Goal: Task Accomplishment & Management: Use online tool/utility

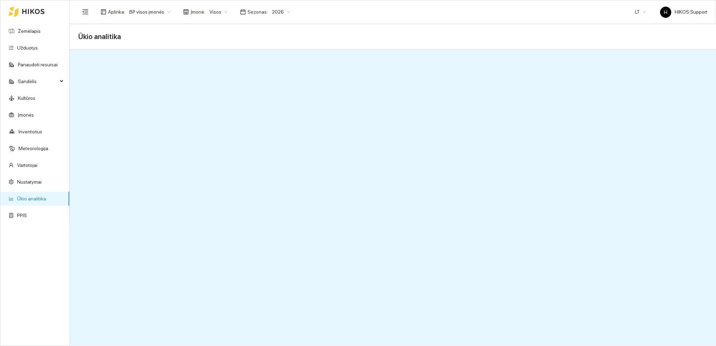
click at [152, 8] on span "BP visos įmonės" at bounding box center [149, 12] width 41 height 10
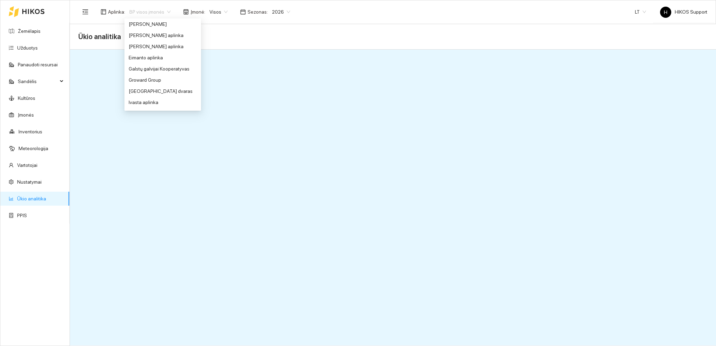
scroll to position [141, 0]
click at [141, 74] on div "Groward Group" at bounding box center [163, 75] width 68 height 8
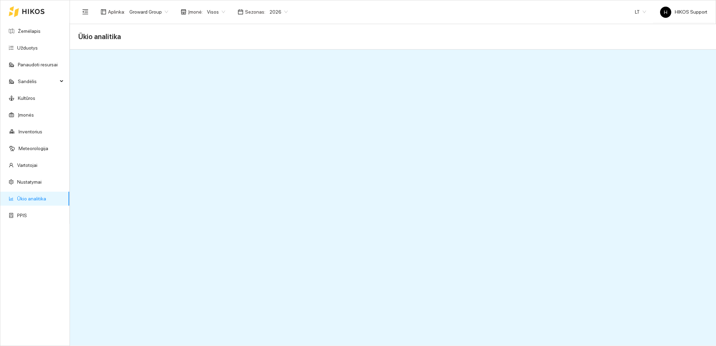
click at [162, 10] on span "Groward Group" at bounding box center [148, 12] width 39 height 10
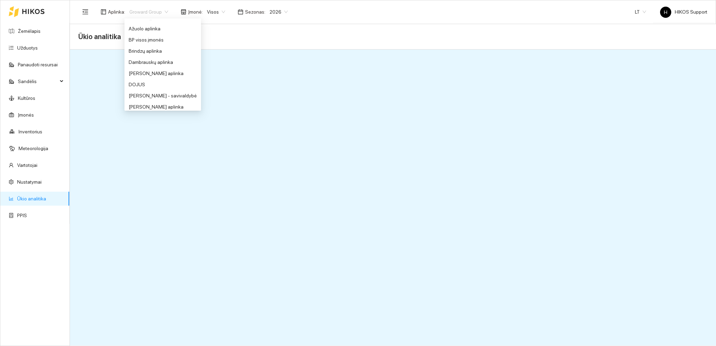
scroll to position [21, 0]
click at [143, 48] on div "BP visos įmonės" at bounding box center [163, 50] width 68 height 8
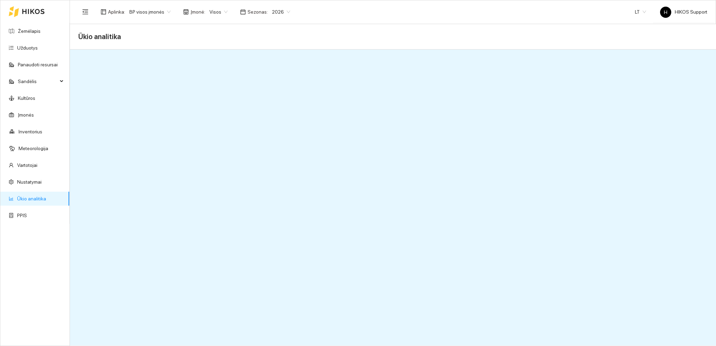
click at [282, 11] on span "2026" at bounding box center [281, 12] width 18 height 10
click at [272, 81] on div "2025" at bounding box center [275, 82] width 18 height 8
click at [161, 7] on span "BP visos įmonės" at bounding box center [149, 12] width 41 height 10
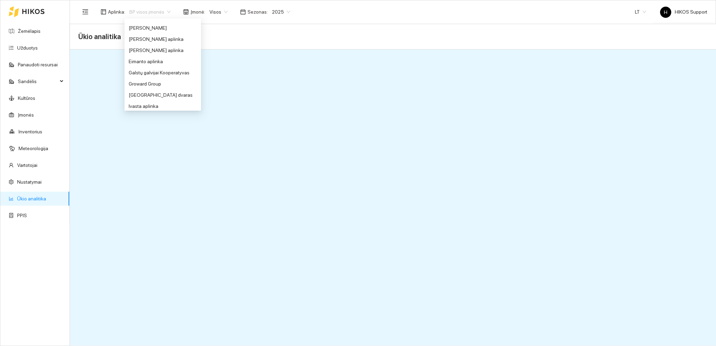
scroll to position [137, 0]
click at [144, 80] on div "Groward Group" at bounding box center [163, 79] width 68 height 8
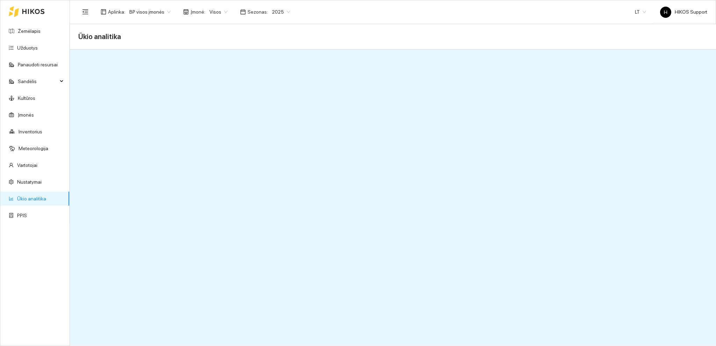
click at [281, 7] on span "2025" at bounding box center [281, 12] width 18 height 10
click at [275, 89] on div "2026" at bounding box center [275, 93] width 18 height 8
click at [281, 11] on span "2026" at bounding box center [281, 12] width 18 height 10
click at [275, 79] on div "2025" at bounding box center [275, 82] width 18 height 8
click at [282, 10] on span "2025" at bounding box center [281, 12] width 18 height 10
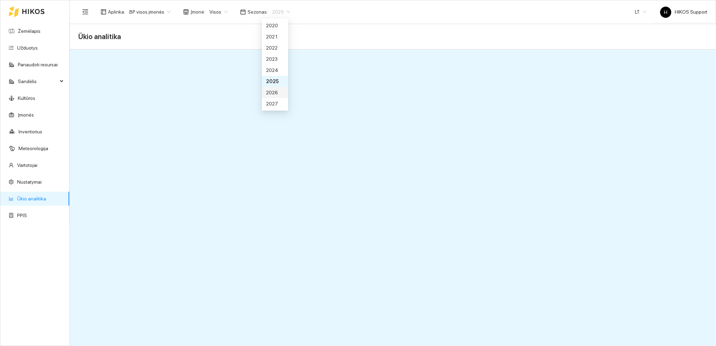
click at [274, 92] on div "2026" at bounding box center [275, 93] width 18 height 8
click at [162, 13] on span "BP visos įmonės" at bounding box center [149, 12] width 41 height 10
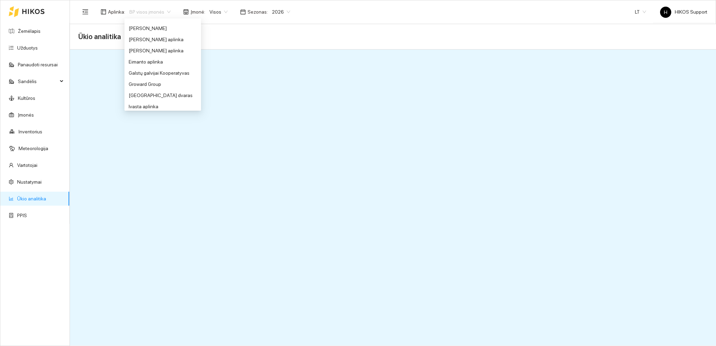
scroll to position [144, 0]
click at [157, 72] on div "Groward Group" at bounding box center [163, 72] width 68 height 8
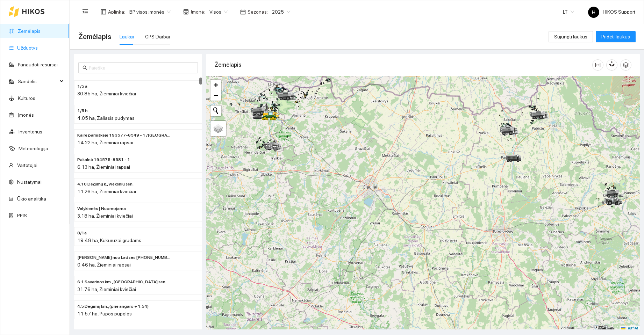
click at [28, 48] on link "Užduotys" at bounding box center [27, 48] width 21 height 6
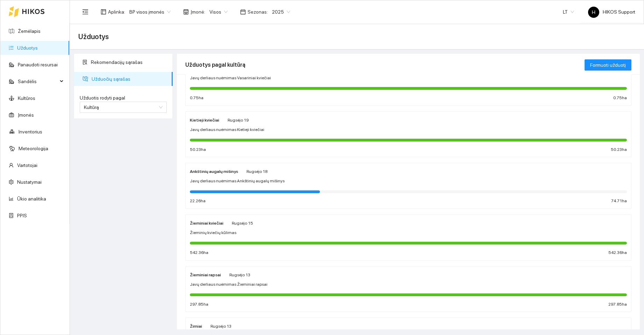
scroll to position [185, 0]
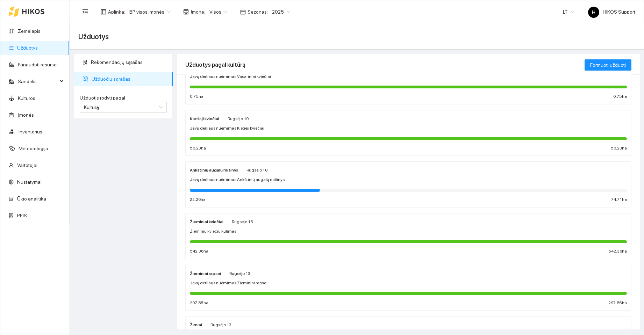
click at [250, 244] on div at bounding box center [408, 242] width 437 height 8
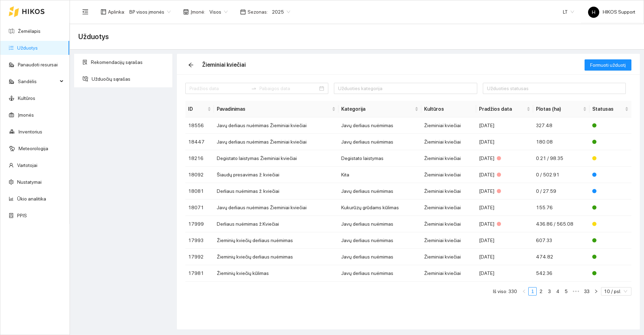
click at [280, 13] on span "2025" at bounding box center [281, 12] width 18 height 10
click at [276, 94] on div "2026" at bounding box center [275, 93] width 18 height 8
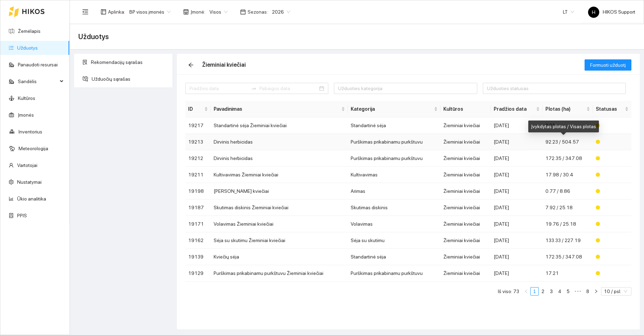
click at [573, 143] on span "92.23 / 504.57" at bounding box center [562, 142] width 34 height 6
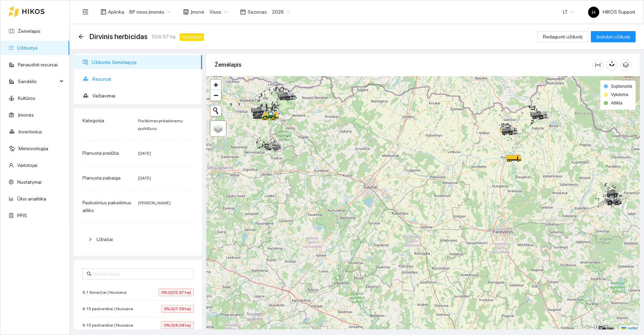
click at [97, 80] on span "Resursai" at bounding box center [144, 79] width 104 height 14
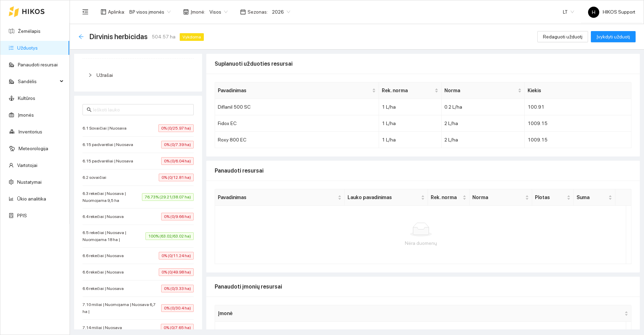
click at [81, 38] on icon "arrow-left" at bounding box center [81, 36] width 5 height 5
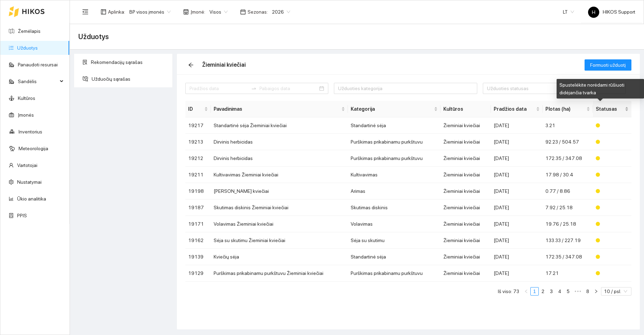
click at [616, 108] on span "Statusas" at bounding box center [610, 109] width 28 height 8
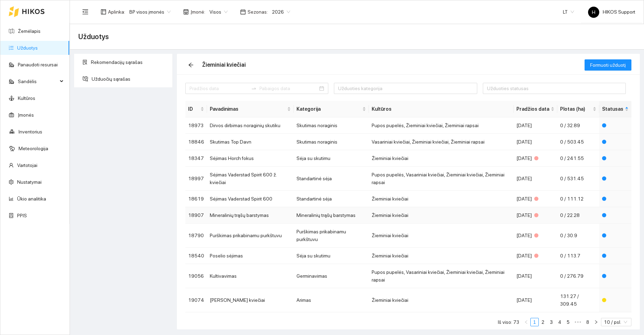
click at [420, 207] on td "Žieminiai kviečiai" at bounding box center [441, 215] width 145 height 16
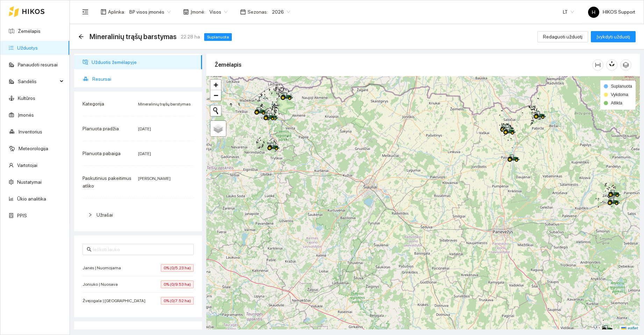
click at [100, 81] on span "Resursai" at bounding box center [144, 79] width 104 height 14
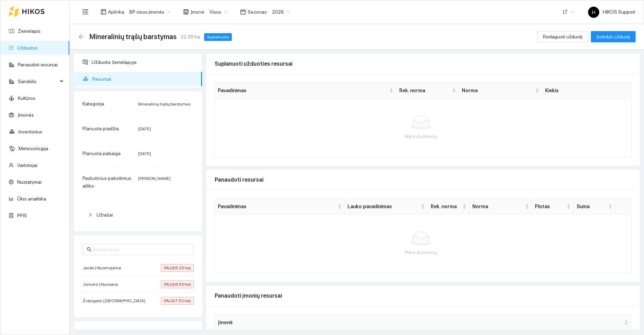
click at [79, 37] on icon "arrow-left" at bounding box center [81, 36] width 5 height 5
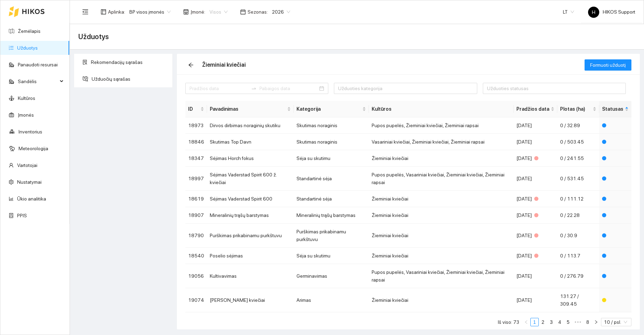
click at [224, 14] on div "Visos" at bounding box center [218, 11] width 27 height 11
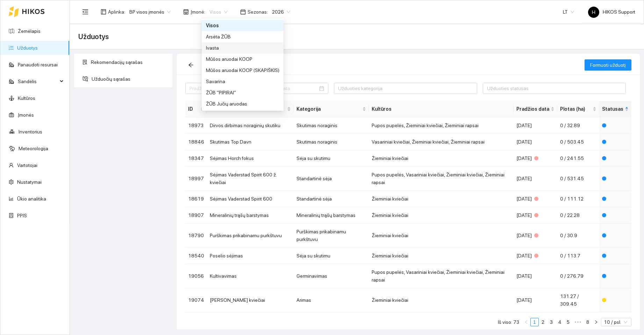
click at [215, 45] on div "Ivasta" at bounding box center [242, 48] width 73 height 8
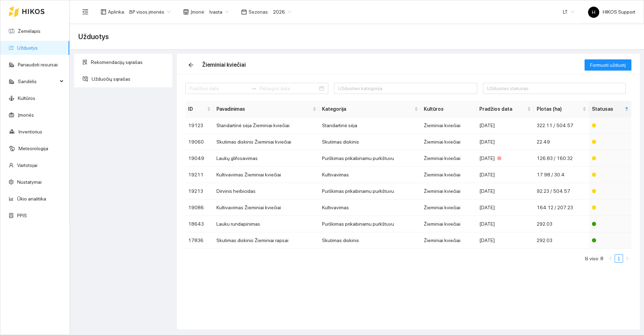
click at [219, 12] on span "Ivasta" at bounding box center [218, 12] width 19 height 10
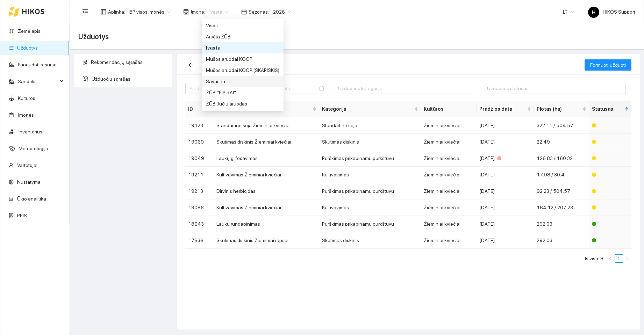
click at [218, 79] on div "Savarina" at bounding box center [242, 82] width 73 height 8
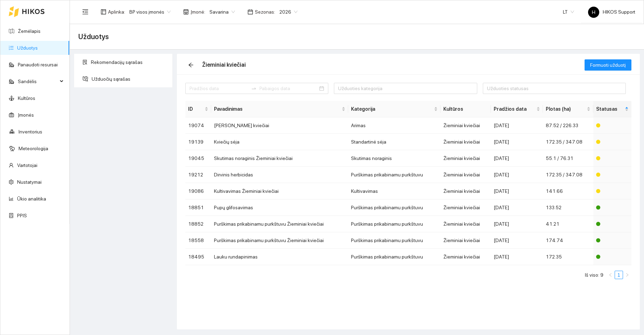
click at [157, 9] on span "BP visos įmonės" at bounding box center [149, 12] width 41 height 10
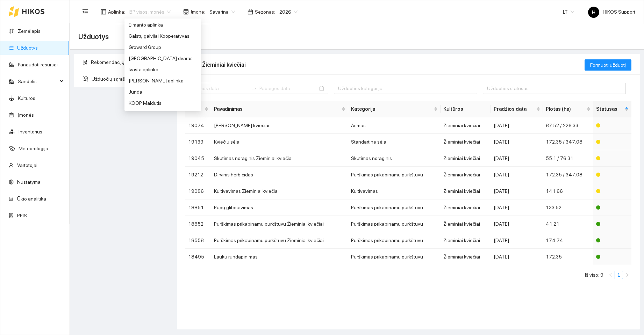
scroll to position [172, 0]
click at [153, 45] on div "Groward Group" at bounding box center [163, 44] width 68 height 8
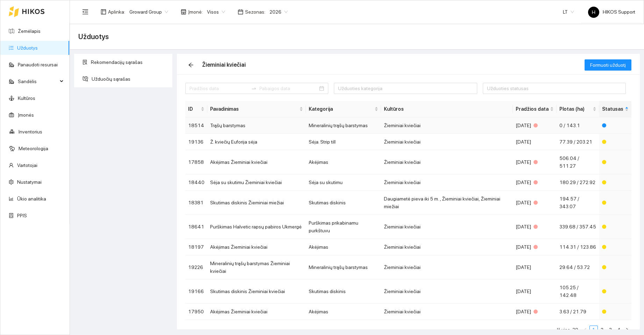
click at [421, 127] on td "Žieminiai kviečiai" at bounding box center [447, 125] width 132 height 16
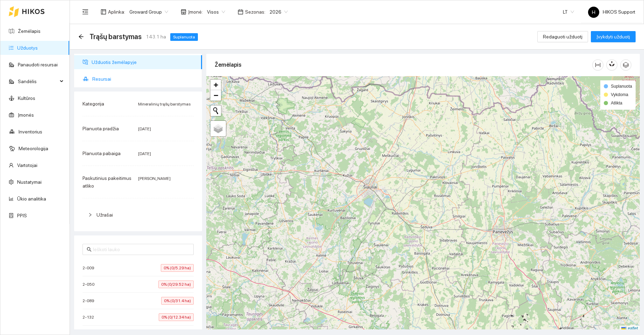
click at [107, 81] on span "Resursai" at bounding box center [144, 79] width 104 height 14
